Goal: Navigation & Orientation: Understand site structure

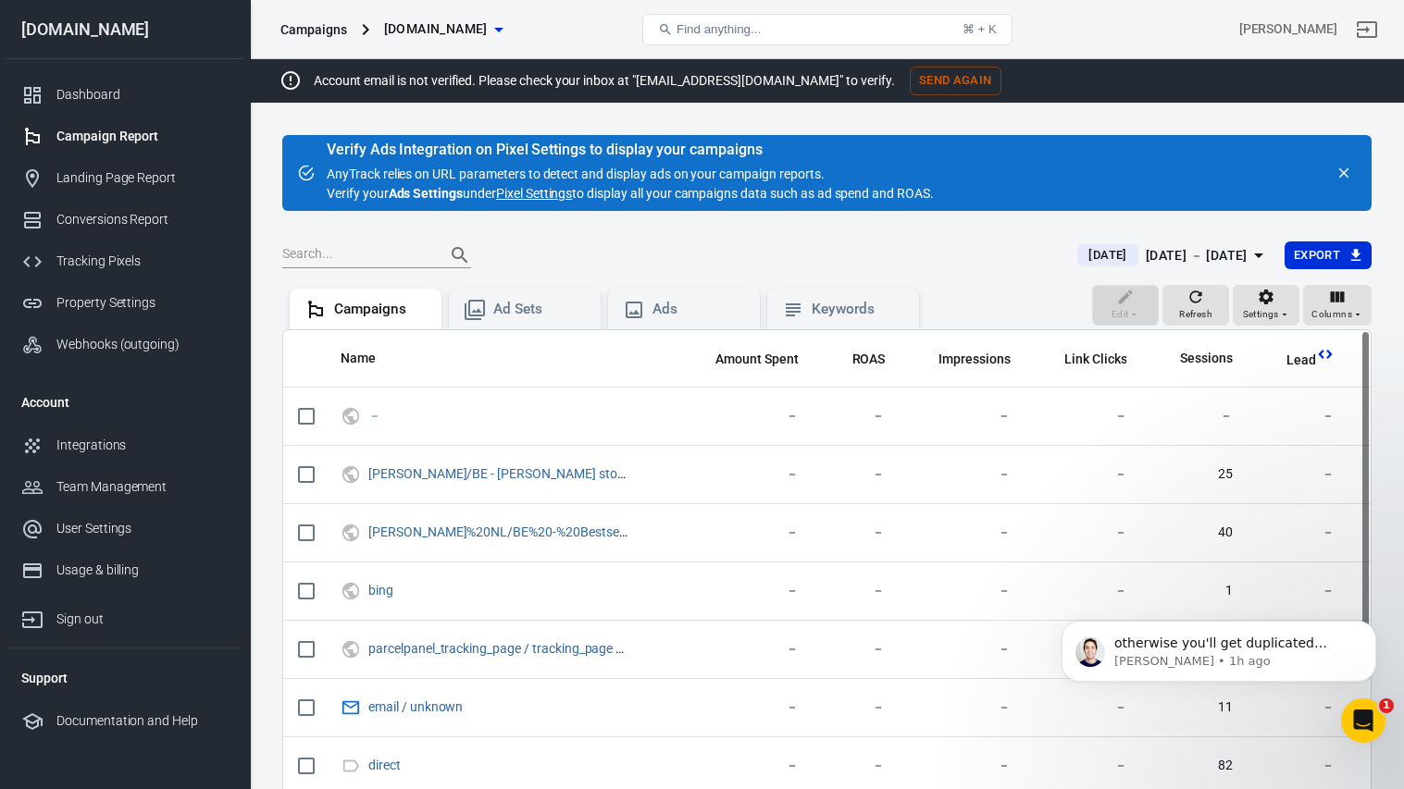
click at [130, 136] on div "Campaign Report" at bounding box center [142, 136] width 172 height 19
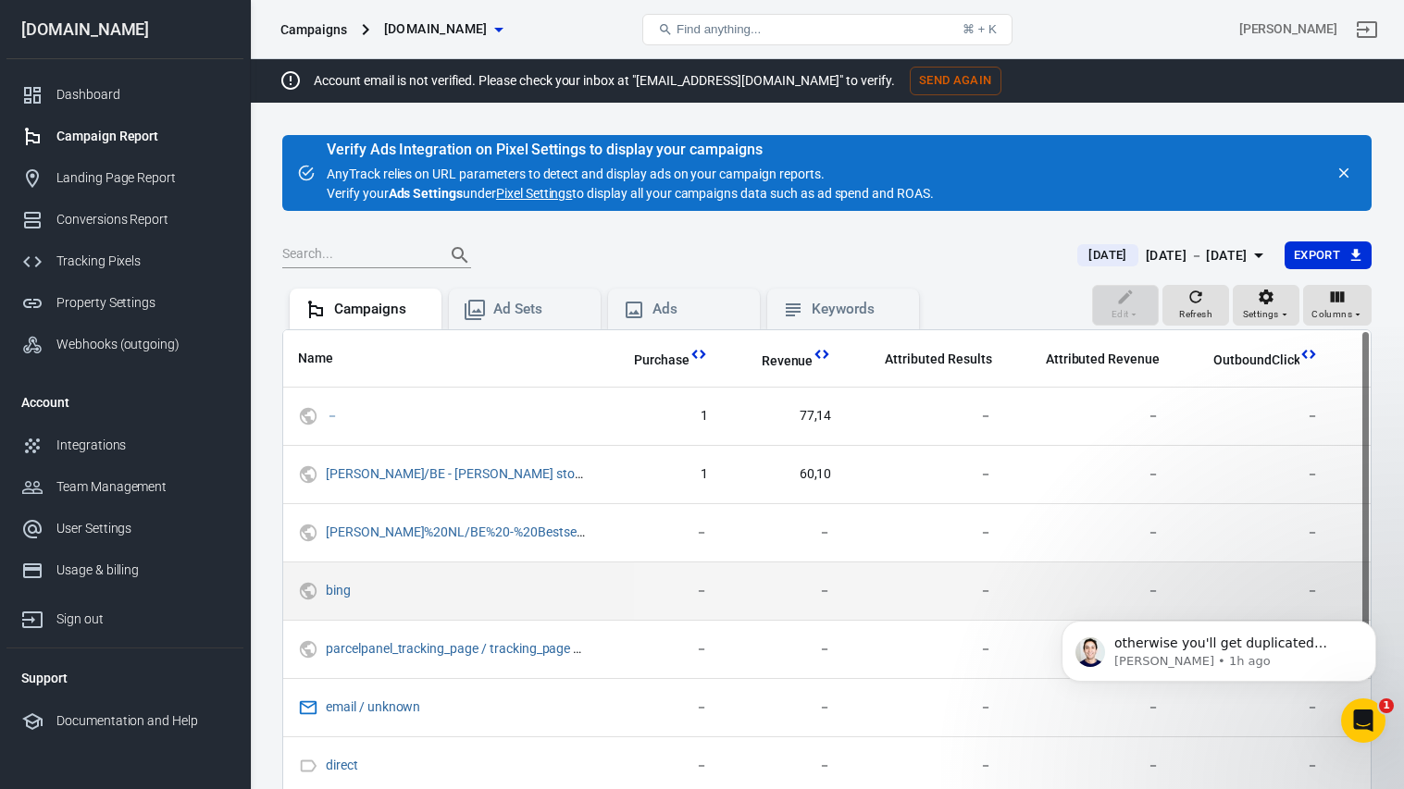
scroll to position [0, 625]
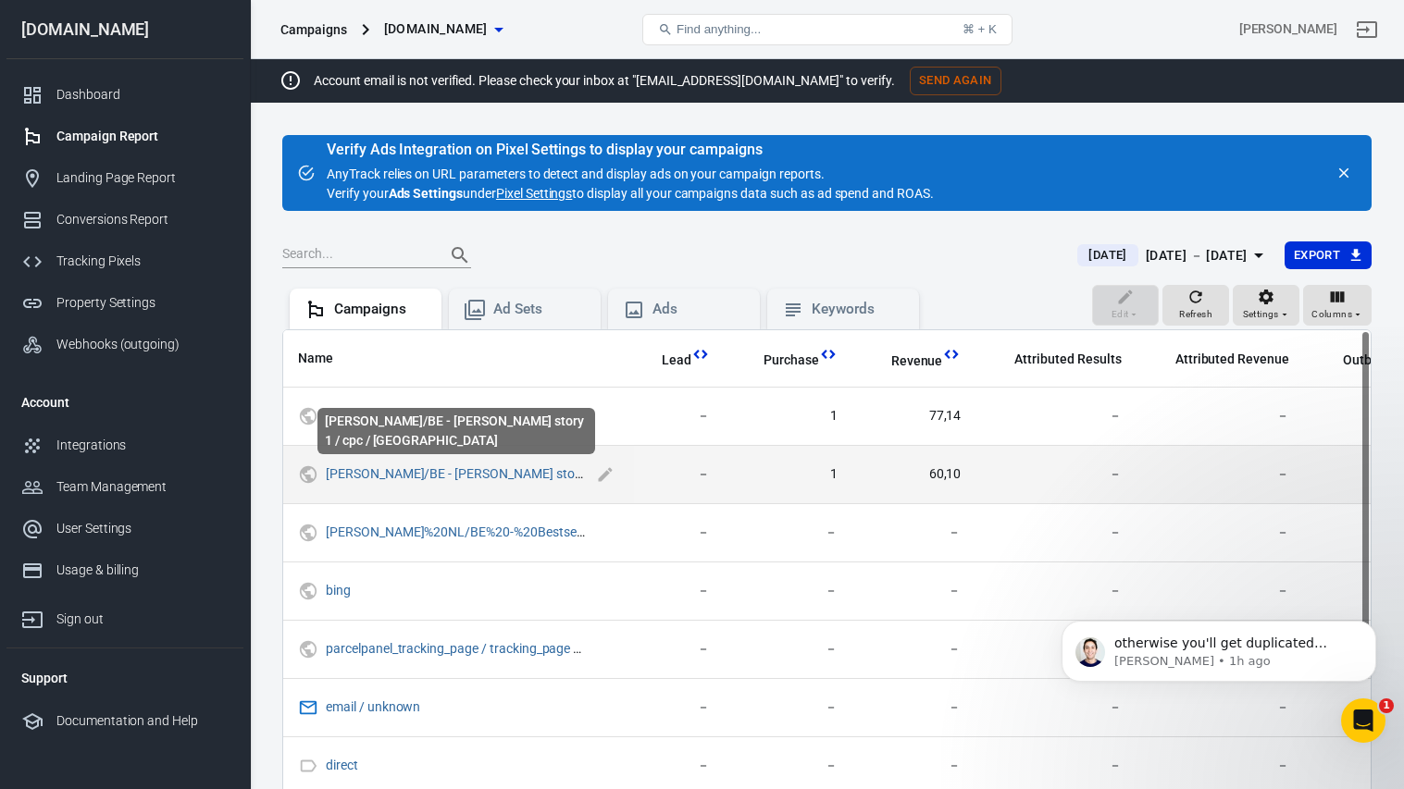
click at [470, 466] on div "[PERSON_NAME]/BE - [PERSON_NAME] story 1 / cpc / [GEOGRAPHIC_DATA]" at bounding box center [456, 436] width 281 height 61
click at [487, 469] on link "[PERSON_NAME]/BE - [PERSON_NAME] story 1 / cpc / [GEOGRAPHIC_DATA]" at bounding box center [544, 473] width 436 height 15
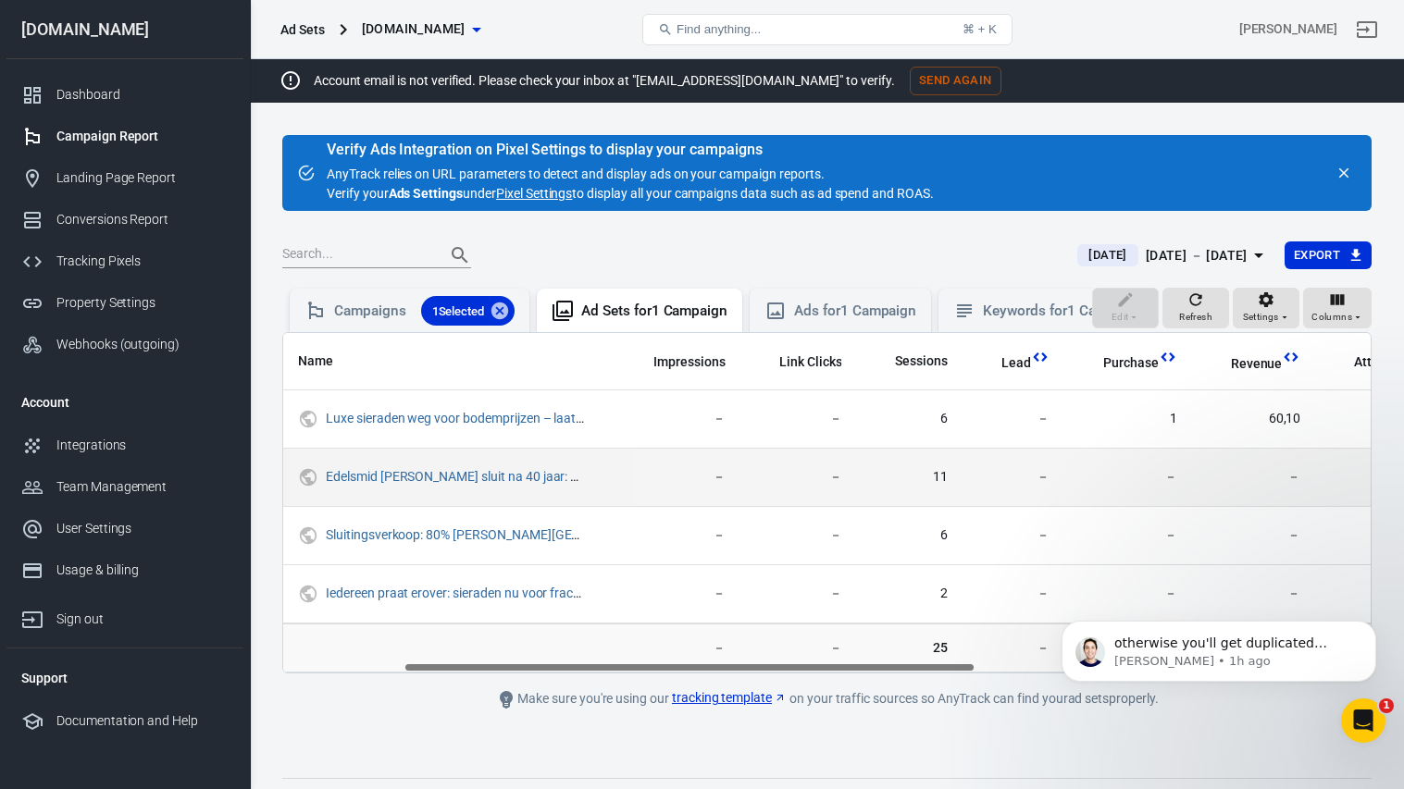
scroll to position [0, 804]
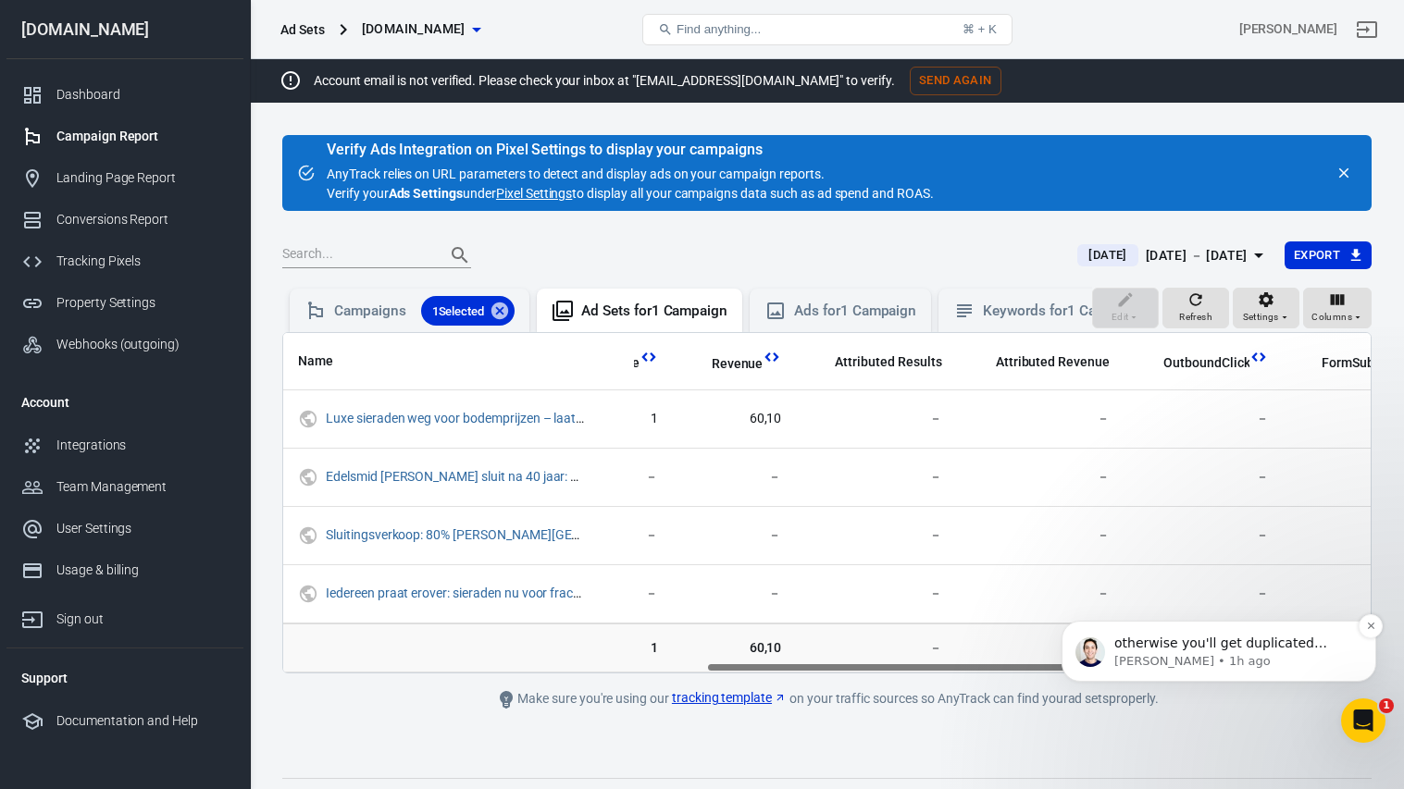
click at [1153, 658] on p "Jose • 1h ago" at bounding box center [1233, 661] width 239 height 17
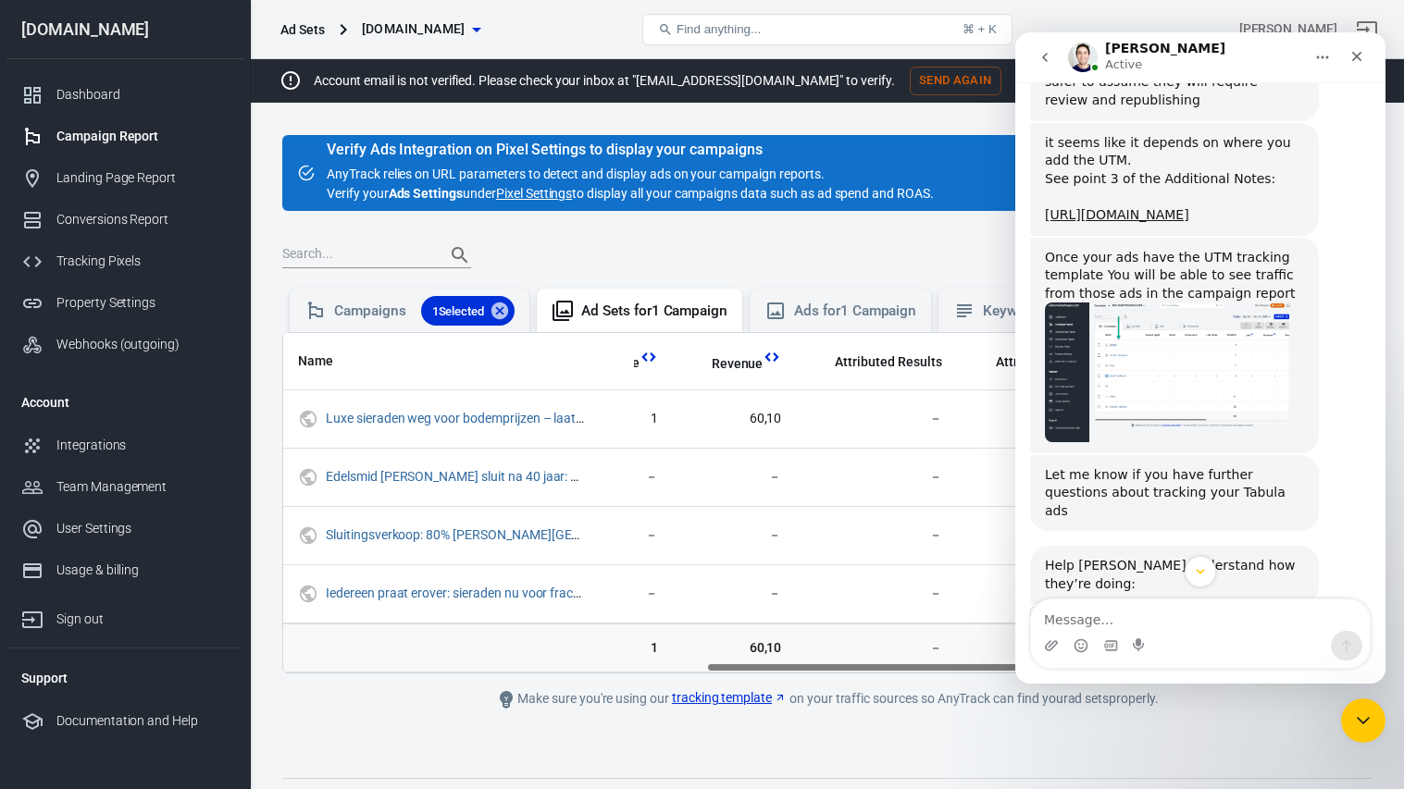
scroll to position [7504, 0]
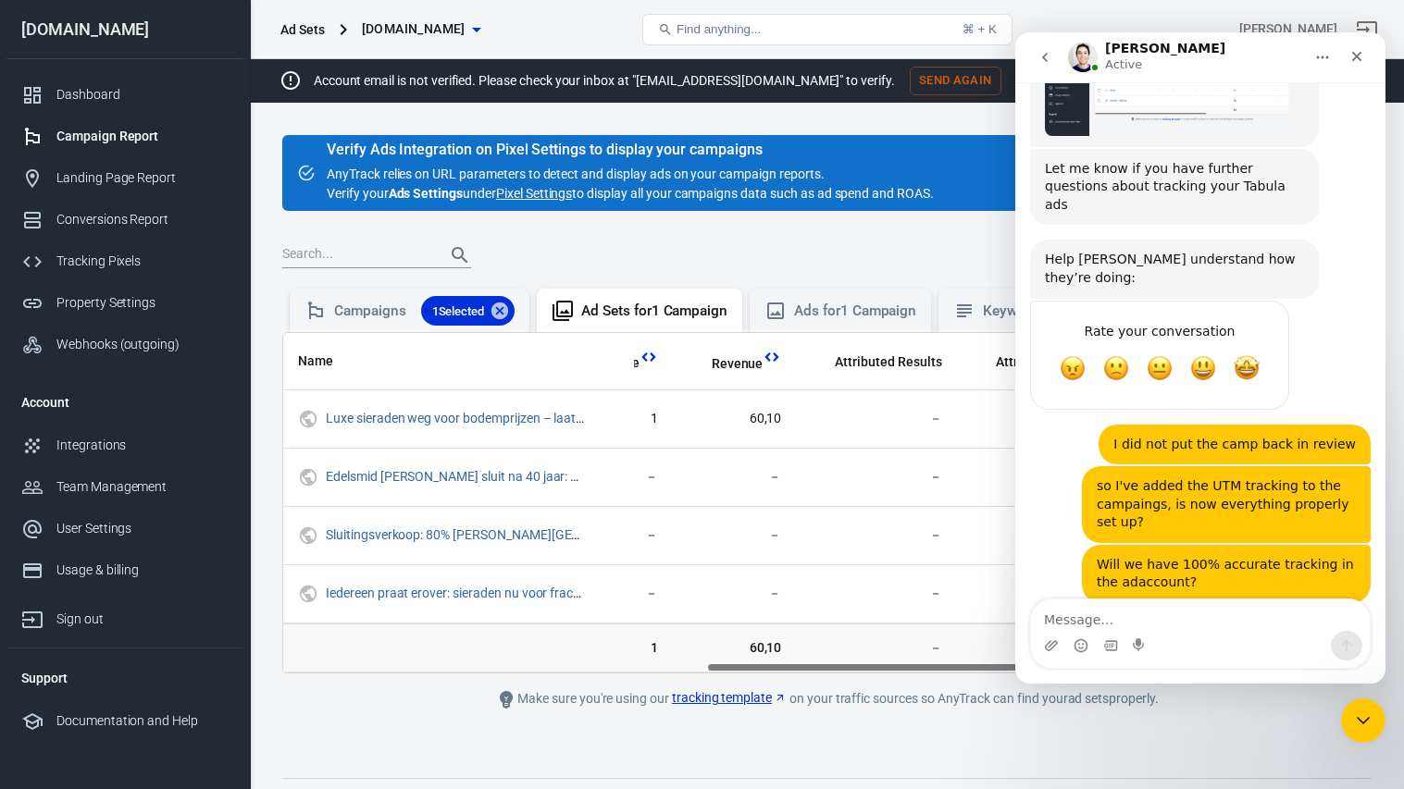
click at [98, 144] on div "Campaign Report" at bounding box center [142, 136] width 172 height 19
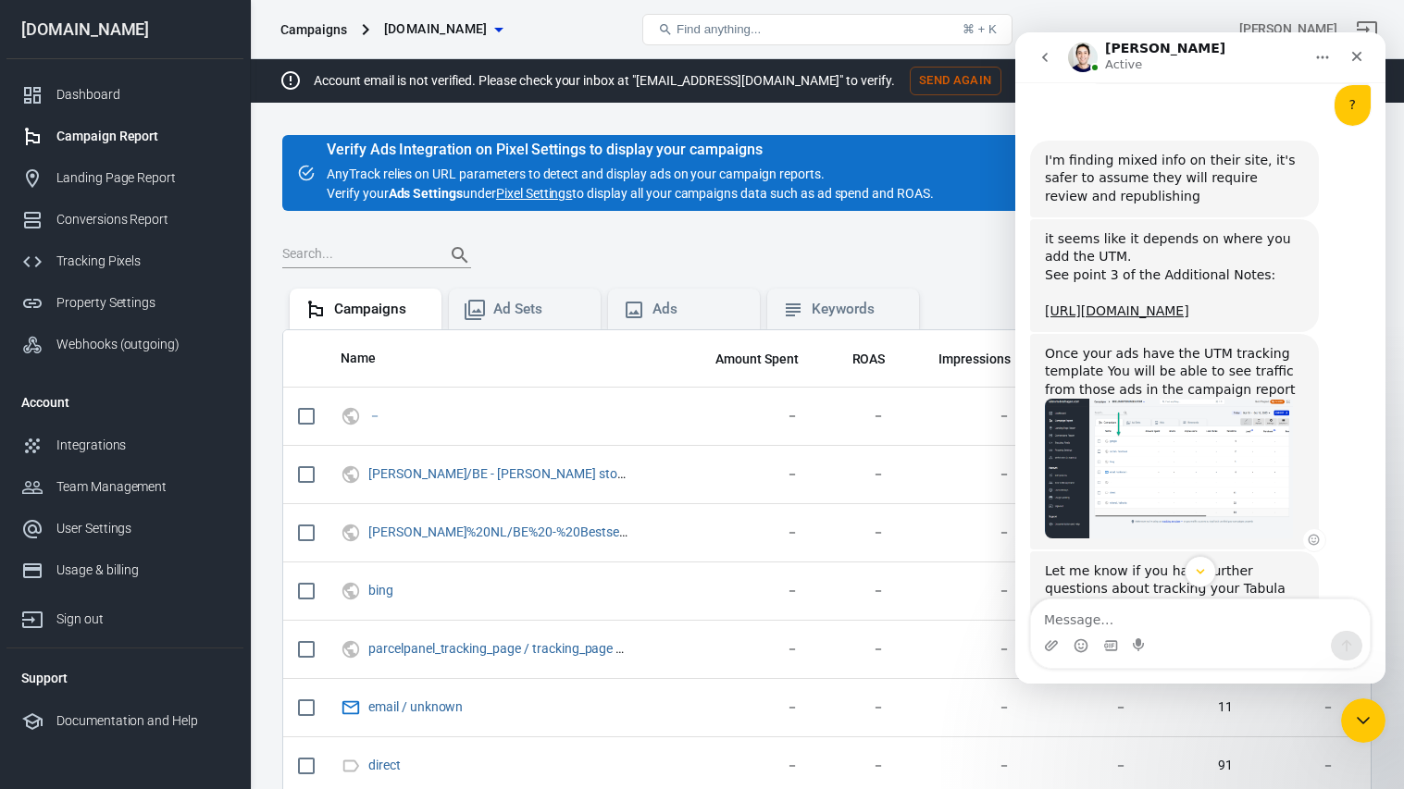
scroll to position [7061, 0]
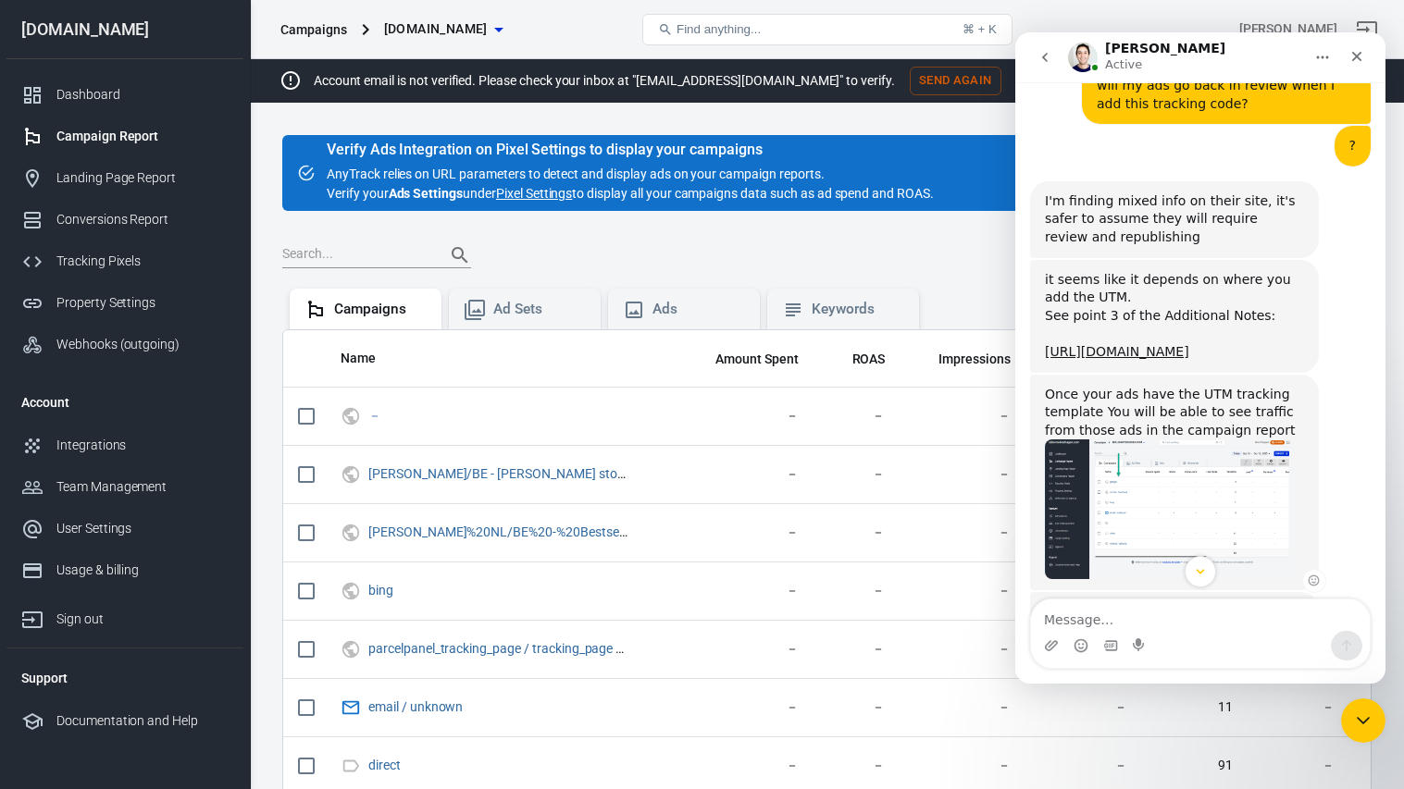
click at [1136, 440] on img "Jose says…" at bounding box center [1169, 509] width 248 height 139
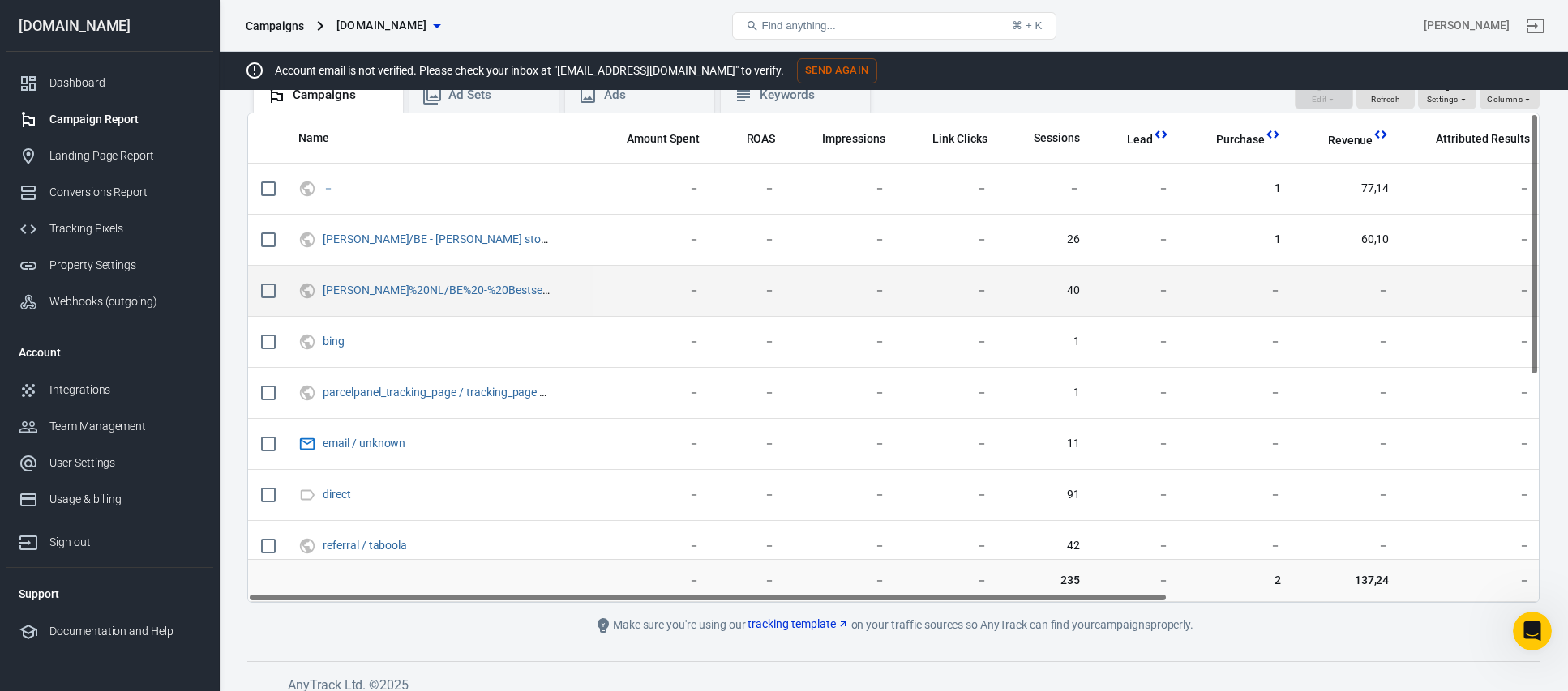
scroll to position [0, 0]
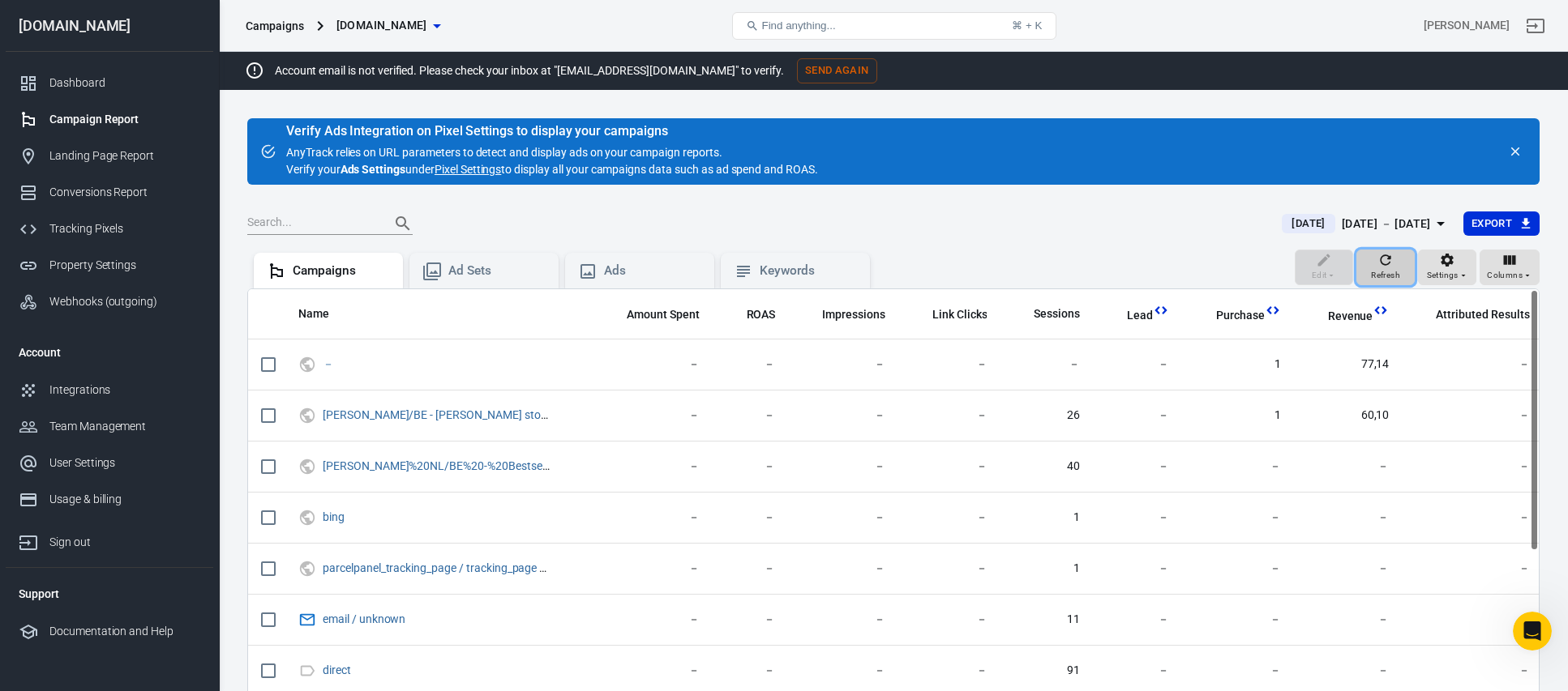
click at [1229, 250] on button "Refresh" at bounding box center [1385, 267] width 59 height 36
click at [94, 152] on div "Landing Page Report" at bounding box center [124, 155] width 151 height 17
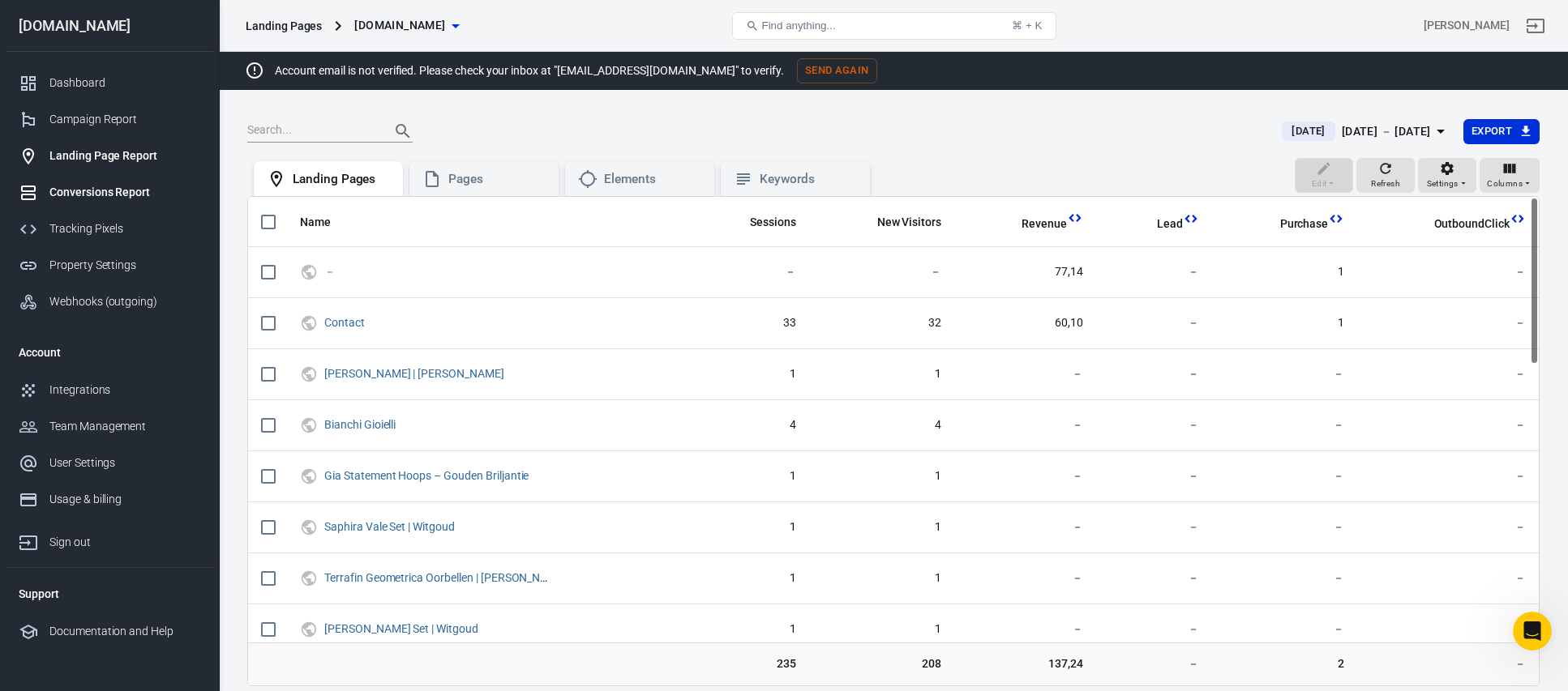
click at [95, 194] on div "Conversions Report" at bounding box center [124, 192] width 151 height 17
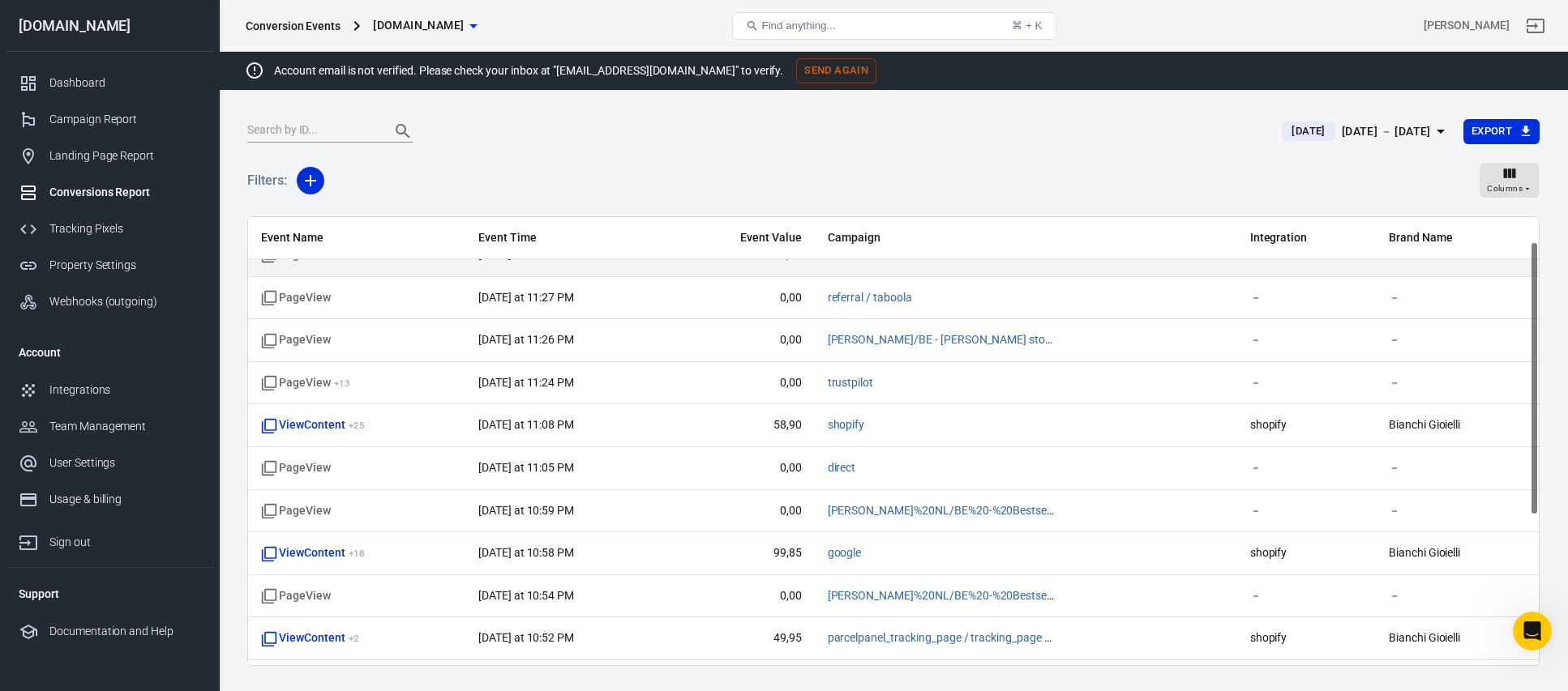
scroll to position [285, 0]
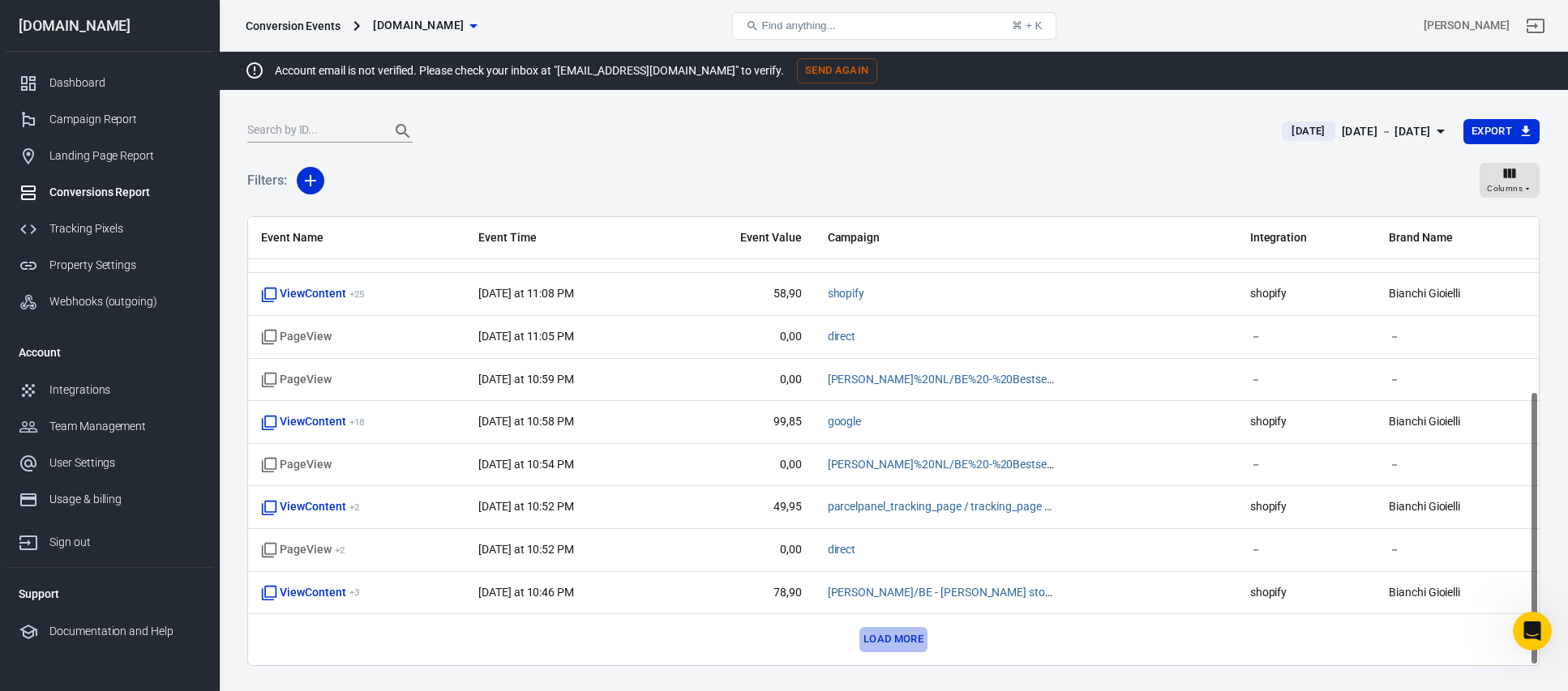
click at [893, 641] on button "Load more" at bounding box center [893, 639] width 68 height 25
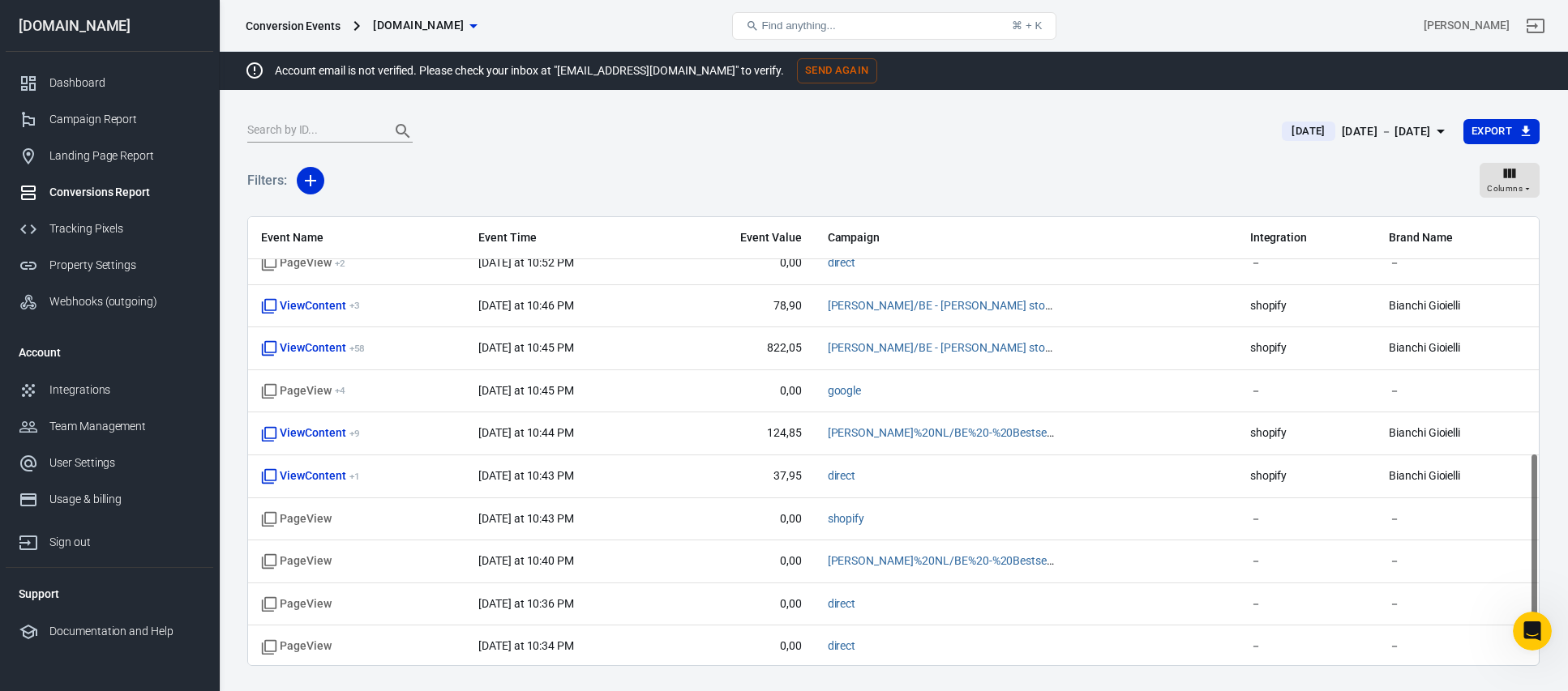
scroll to position [625, 0]
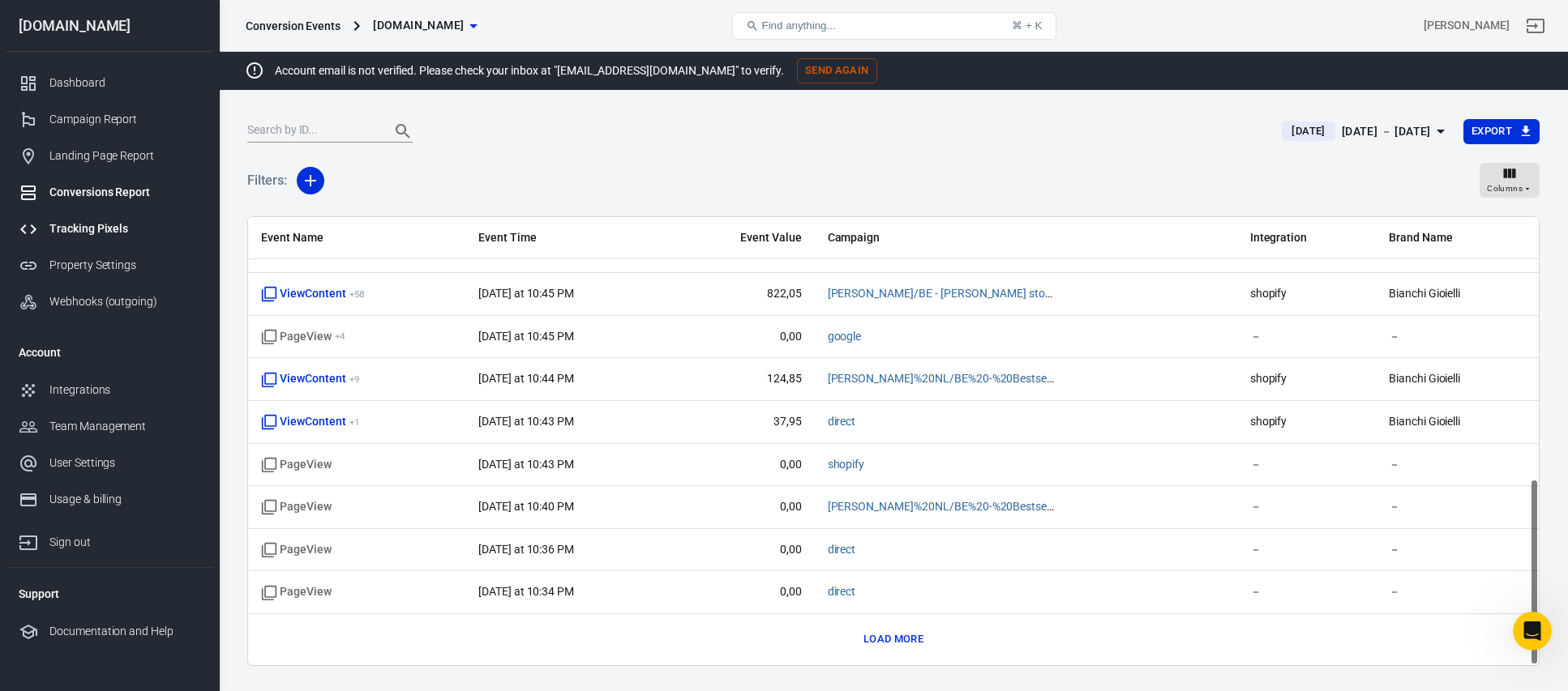
click at [117, 238] on link "Tracking Pixels" at bounding box center [109, 229] width 208 height 37
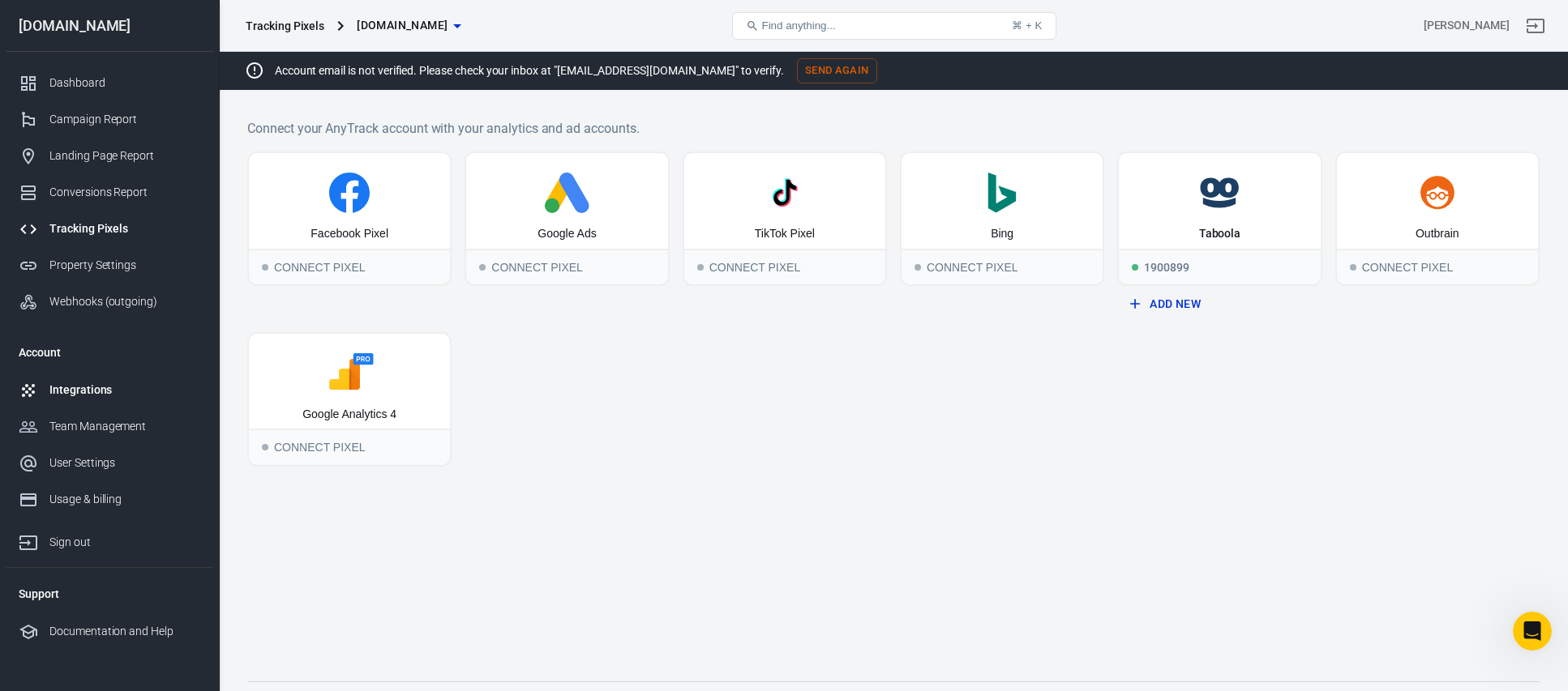
click at [43, 390] on div at bounding box center [33, 391] width 31 height 19
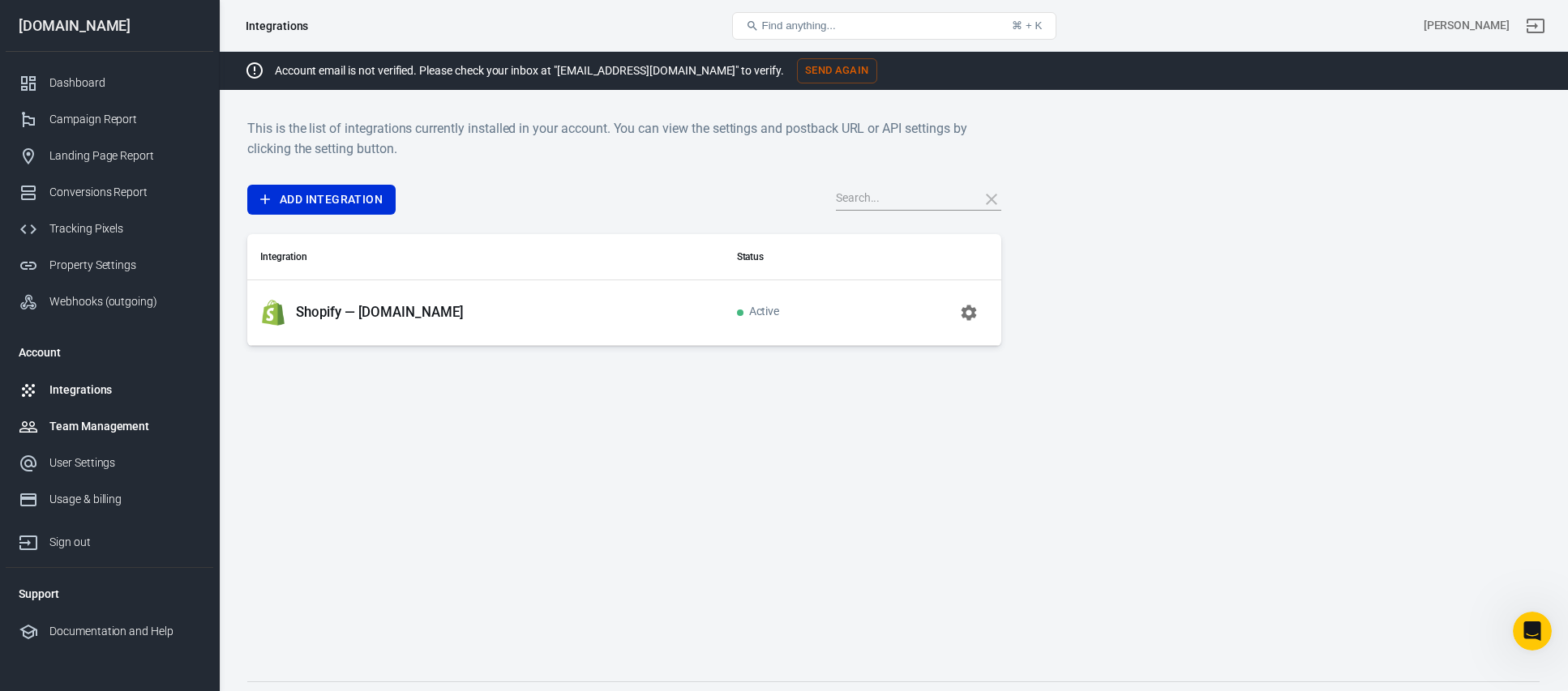
click at [111, 421] on div "Team Management" at bounding box center [124, 427] width 151 height 17
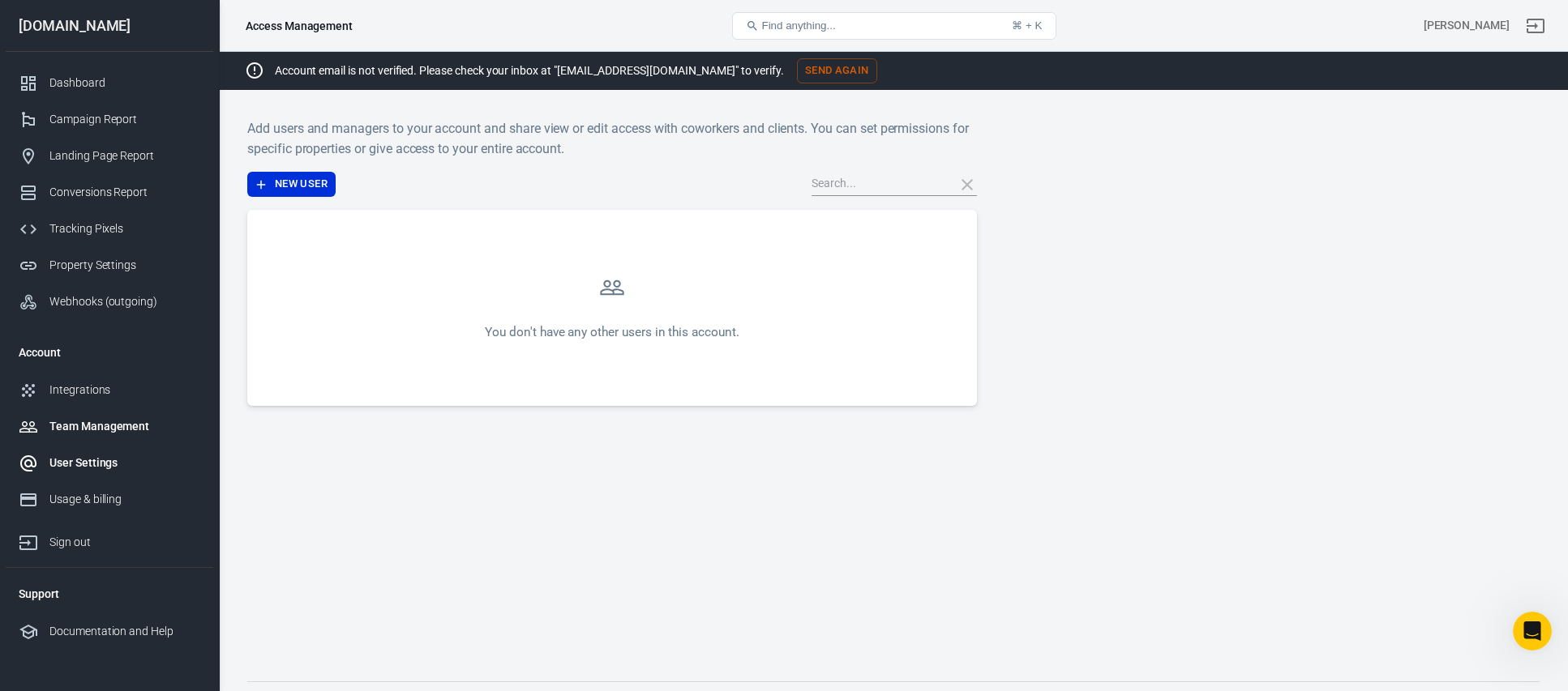
click at [75, 463] on div "User Settings" at bounding box center [124, 462] width 151 height 17
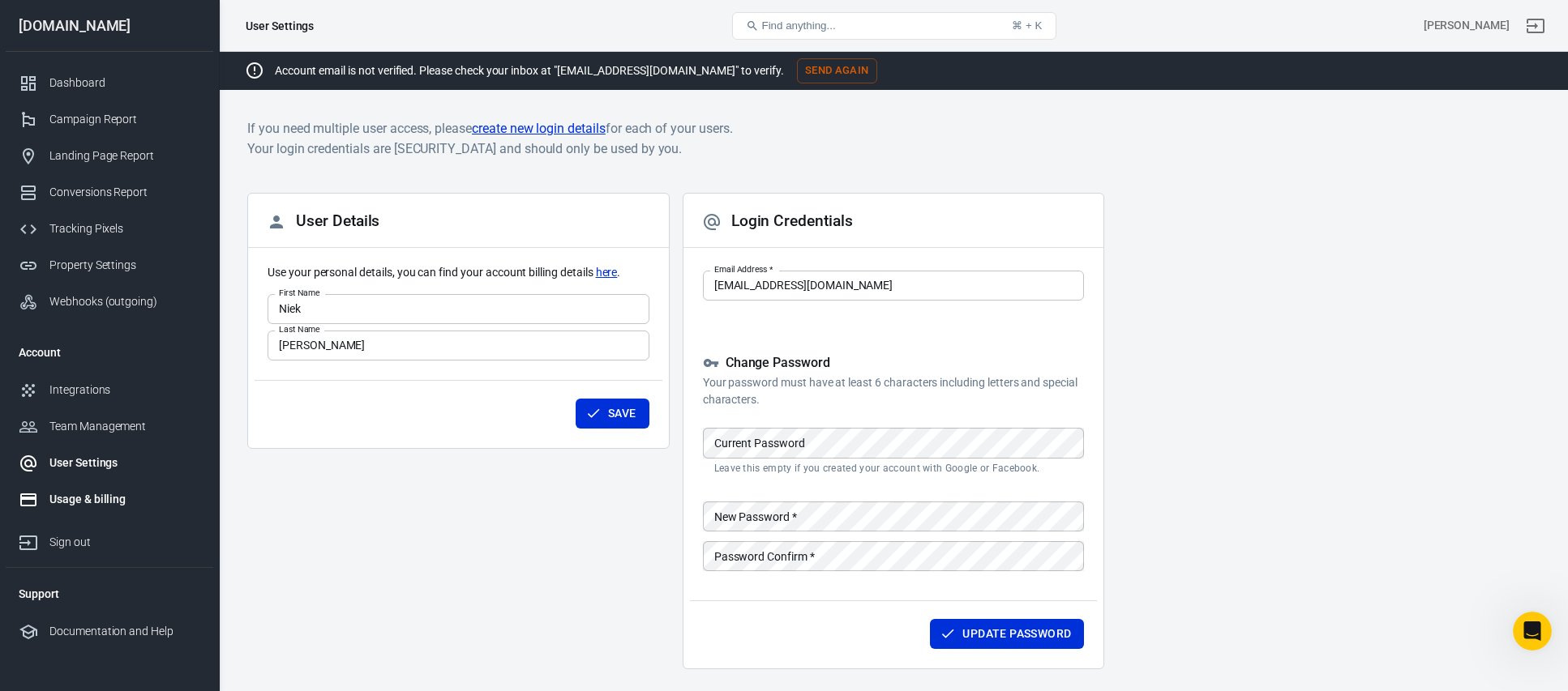
click at [91, 514] on link "Usage & billing" at bounding box center [109, 500] width 208 height 37
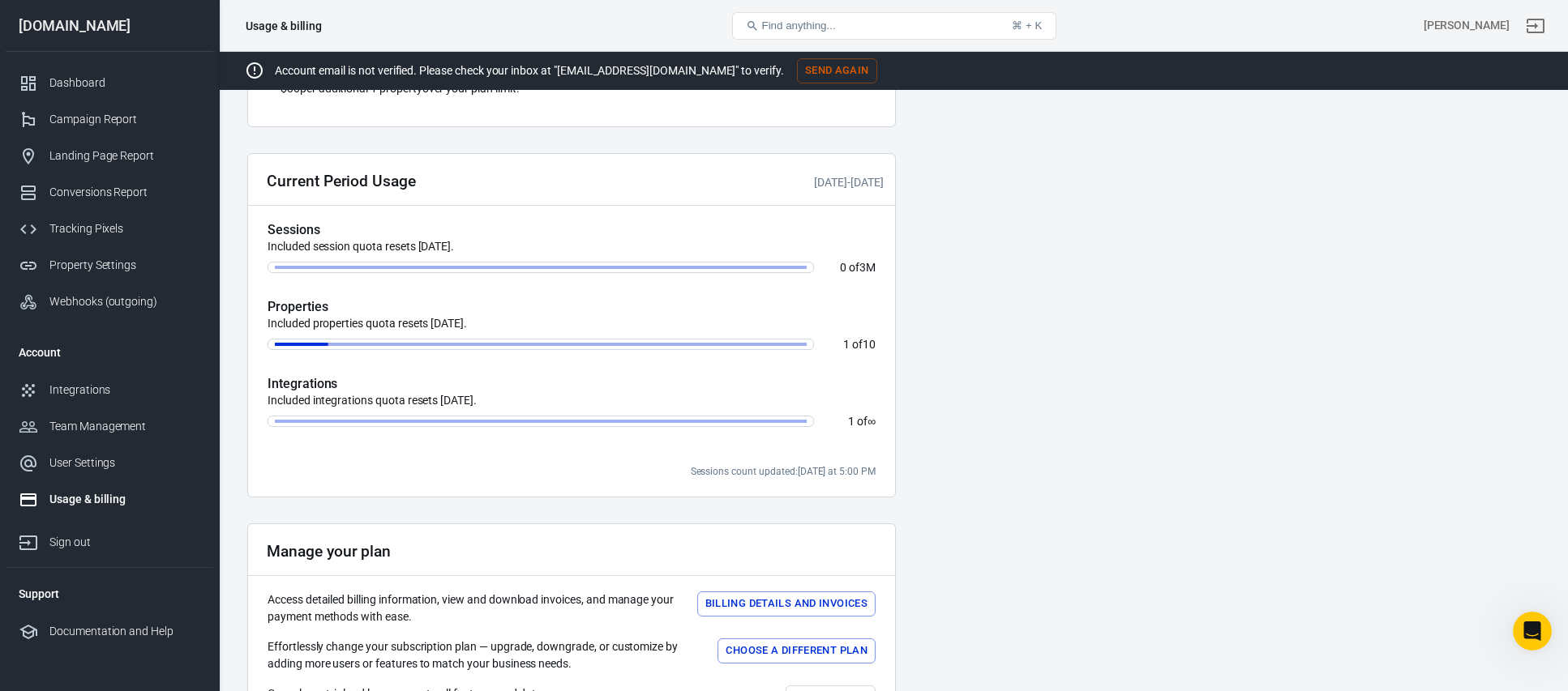
scroll to position [512, 0]
